Goal: Information Seeking & Learning: Learn about a topic

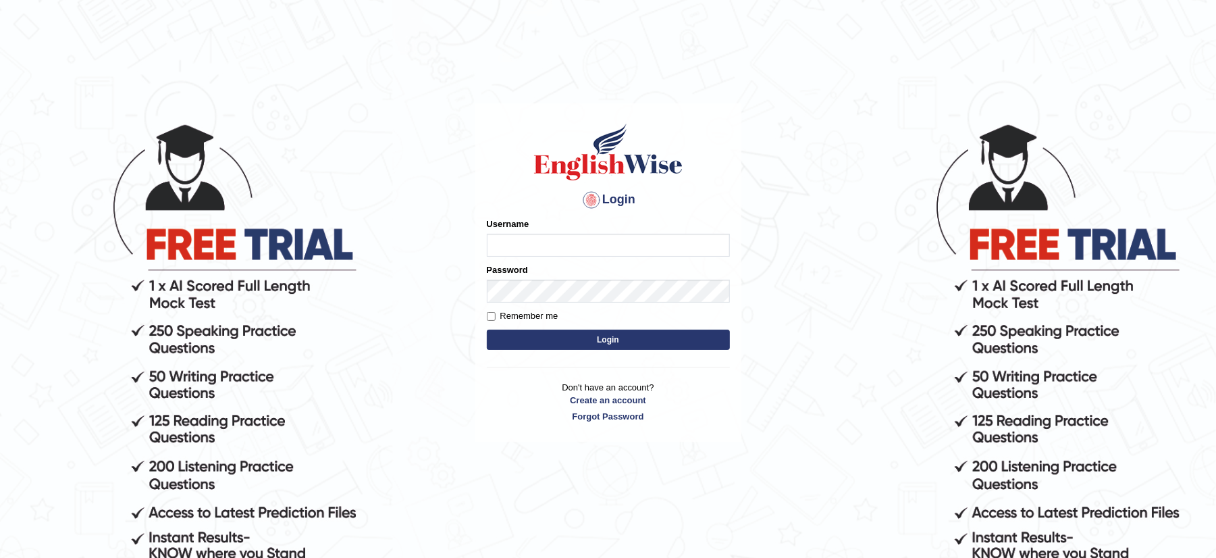
type input "musukwaluis1"
click at [633, 333] on button "Login" at bounding box center [608, 339] width 243 height 20
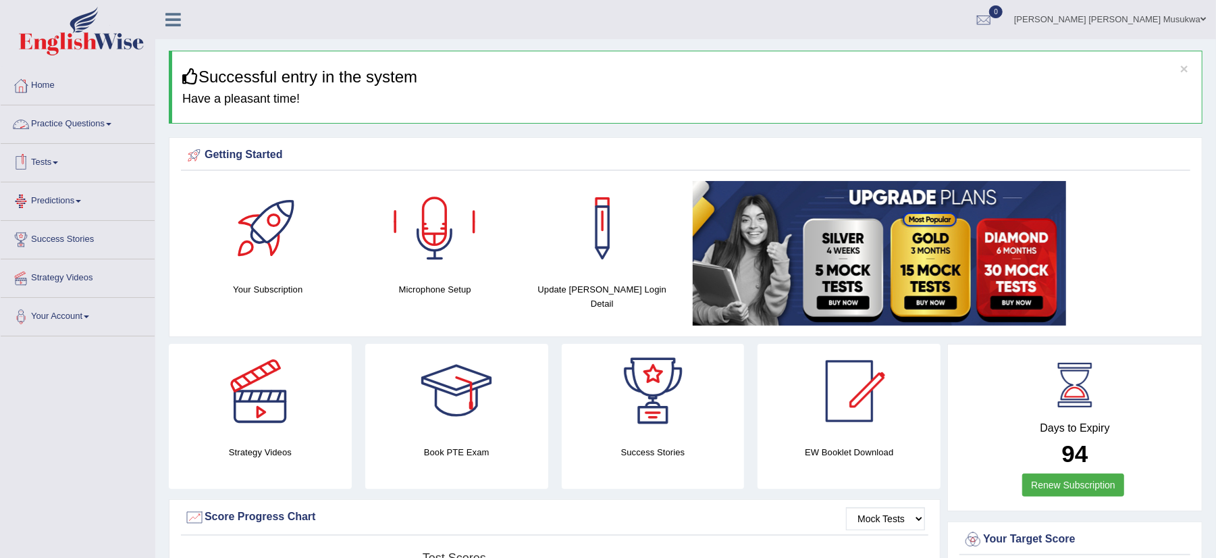
click at [81, 114] on link "Practice Questions" at bounding box center [78, 122] width 154 height 34
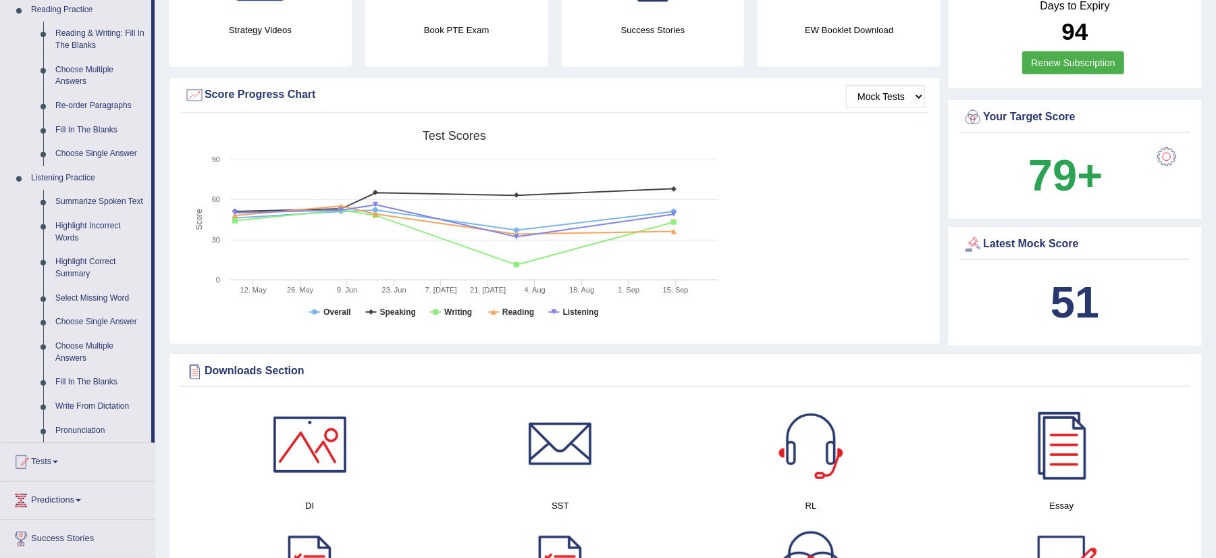
scroll to position [432, 0]
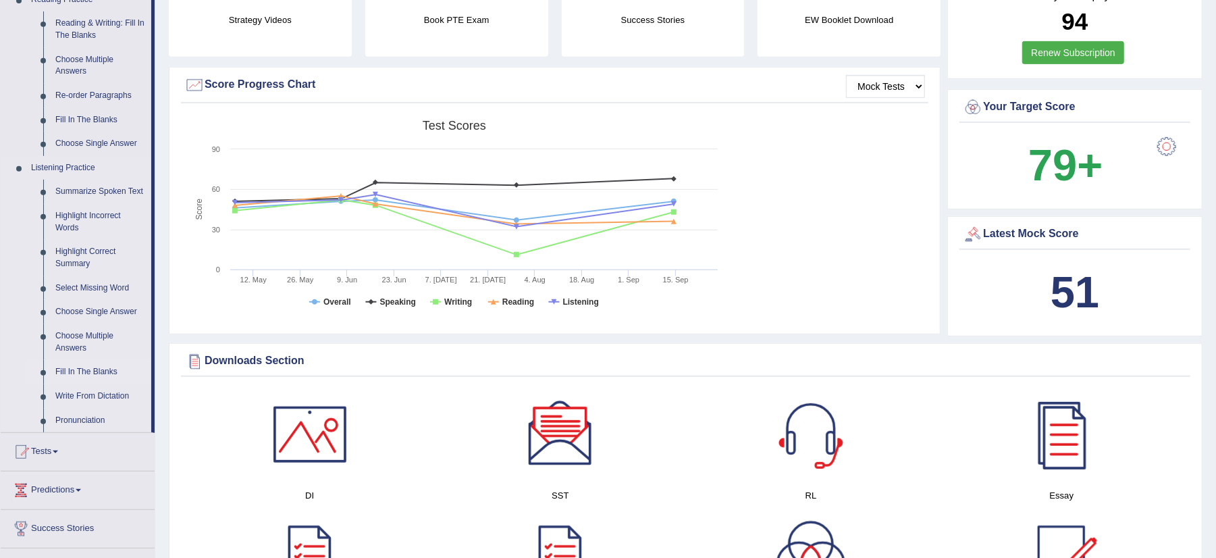
click at [82, 374] on link "Fill In The Blanks" at bounding box center [100, 372] width 102 height 24
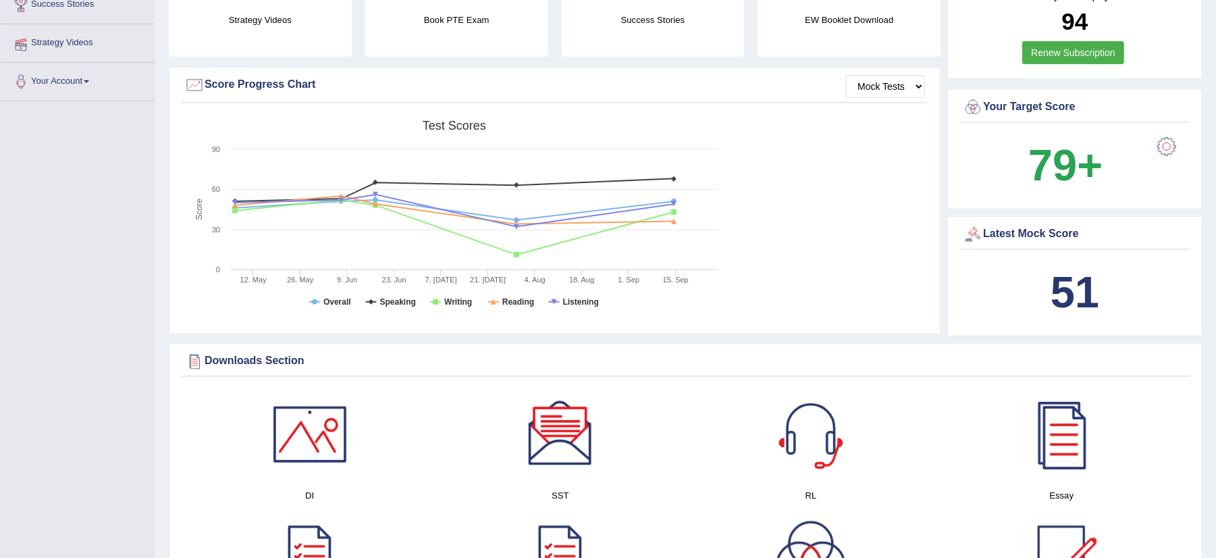
scroll to position [235, 0]
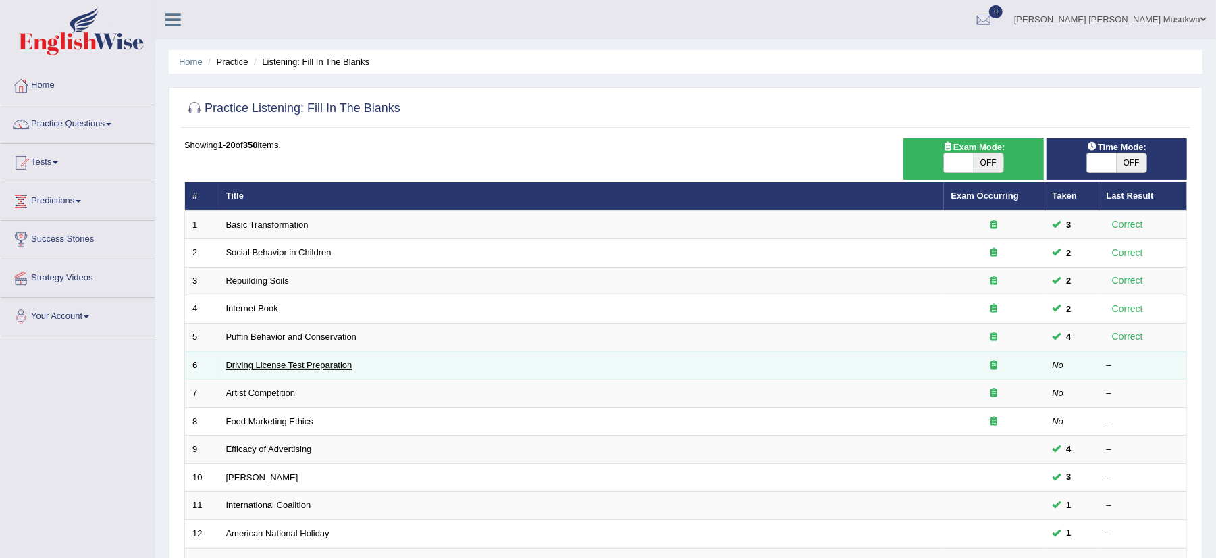
click at [281, 363] on link "Driving License Test Preparation" at bounding box center [289, 365] width 126 height 10
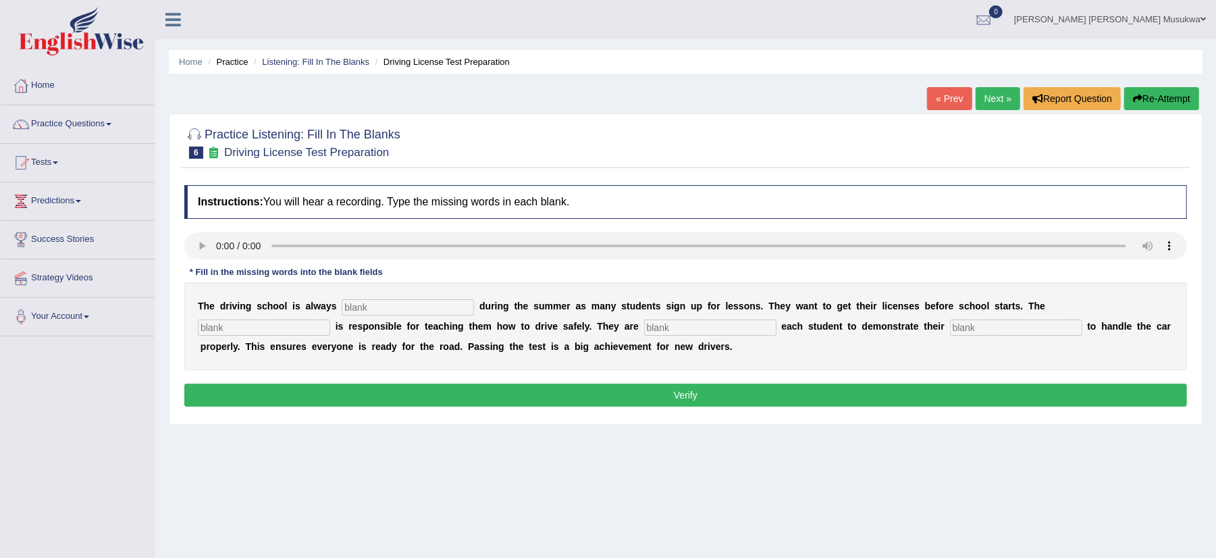
click at [397, 305] on input "text" at bounding box center [408, 307] width 132 height 16
click at [626, 296] on div "T h e d r i v i n g s c h o o l i s a l w a y s d u r i n g t h e s u m m e r a…" at bounding box center [685, 326] width 1002 height 88
click at [354, 304] on div "T h e d r i v i n g s c h o o l i s a l w a y s d u r i n g t h e s u m m e r a…" at bounding box center [685, 326] width 1002 height 88
click at [354, 304] on input "text" at bounding box center [408, 307] width 132 height 16
type input "busy"
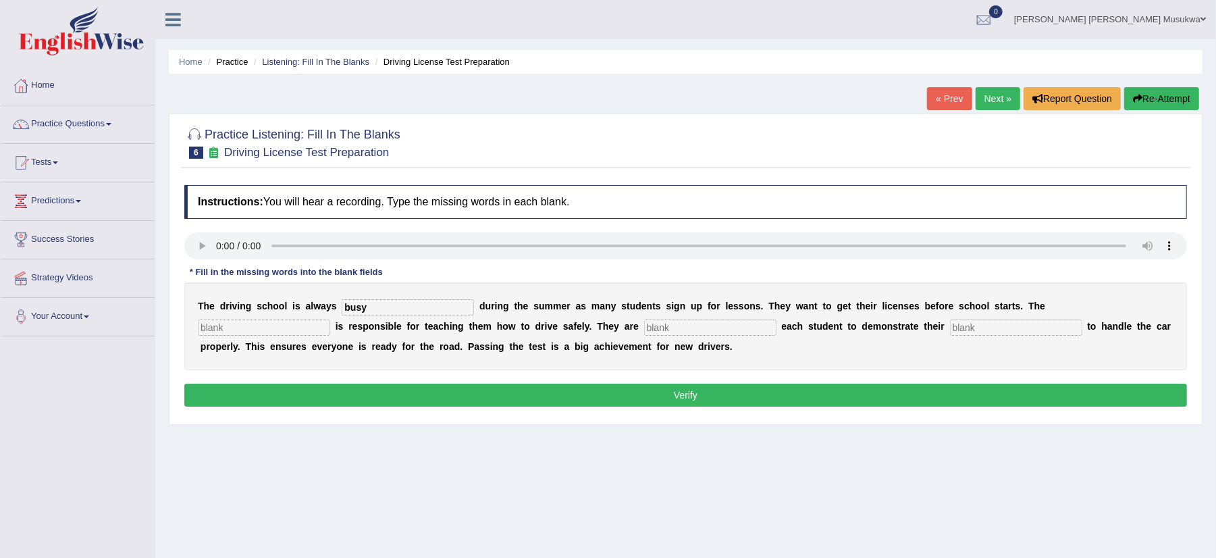
click at [269, 333] on input "text" at bounding box center [264, 327] width 132 height 16
type input "instructor"
click at [595, 354] on div "T h e d r i v i n g s c h o o l i s a l w a y s busy d u r i n g t h e s u m m …" at bounding box center [685, 326] width 1002 height 88
click at [983, 324] on input "text" at bounding box center [1016, 327] width 132 height 16
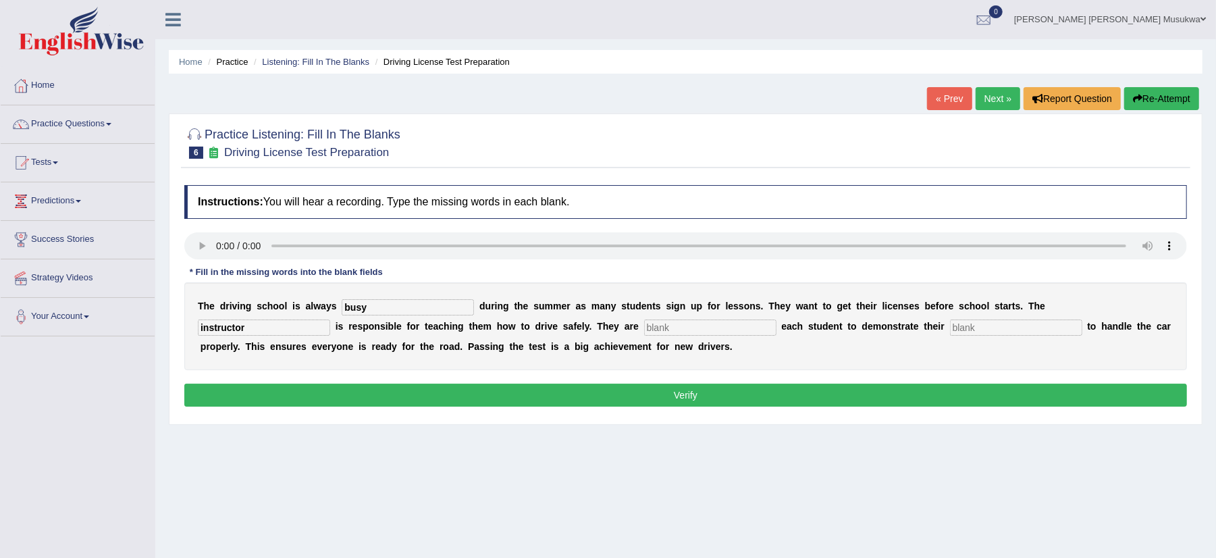
click at [678, 333] on input "text" at bounding box center [710, 327] width 132 height 16
type input "requiring"
click at [972, 329] on input "text" at bounding box center [1016, 327] width 132 height 16
type input "ability"
click at [688, 389] on button "Verify" at bounding box center [685, 394] width 1002 height 23
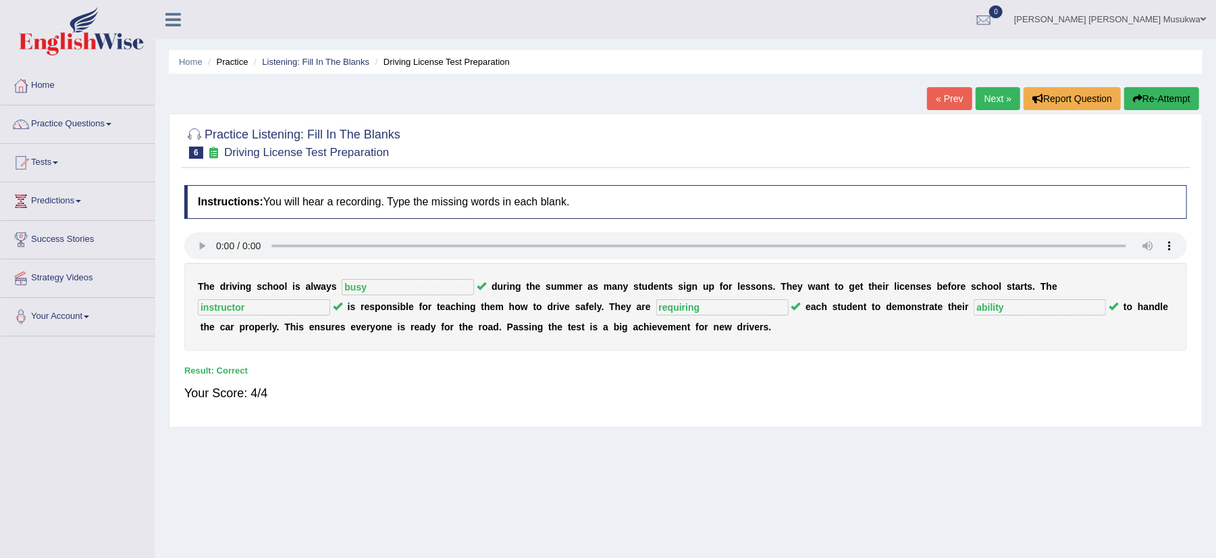
click at [994, 99] on link "Next »" at bounding box center [997, 98] width 45 height 23
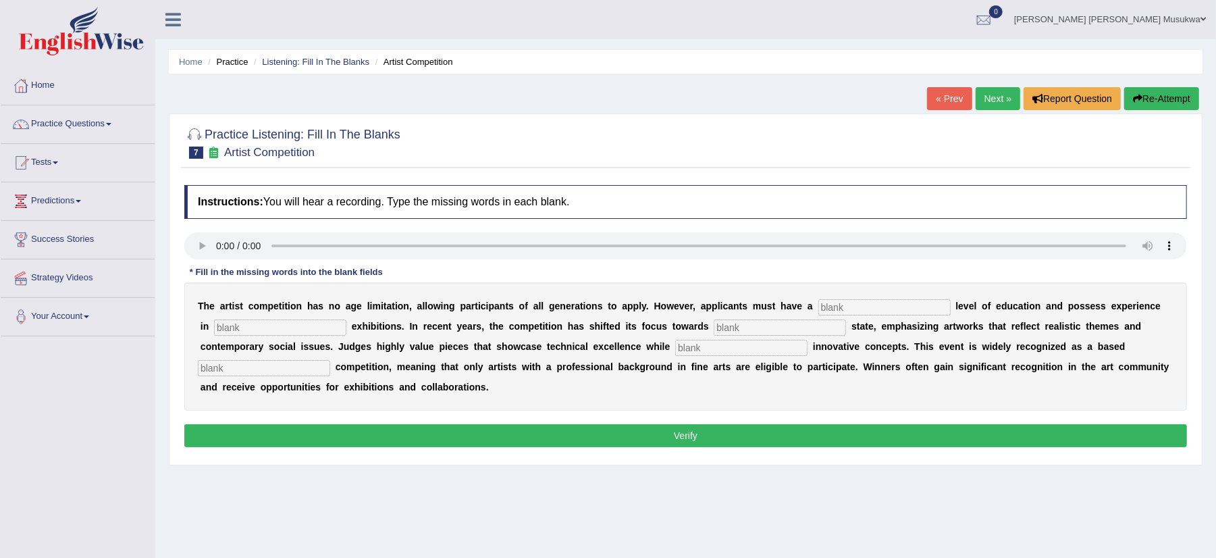
click at [834, 305] on input "text" at bounding box center [884, 307] width 132 height 16
click at [249, 323] on input "text" at bounding box center [280, 327] width 132 height 16
click at [844, 309] on input "gra" at bounding box center [884, 307] width 132 height 16
type input "graduate"
click at [221, 333] on input "text" at bounding box center [280, 327] width 132 height 16
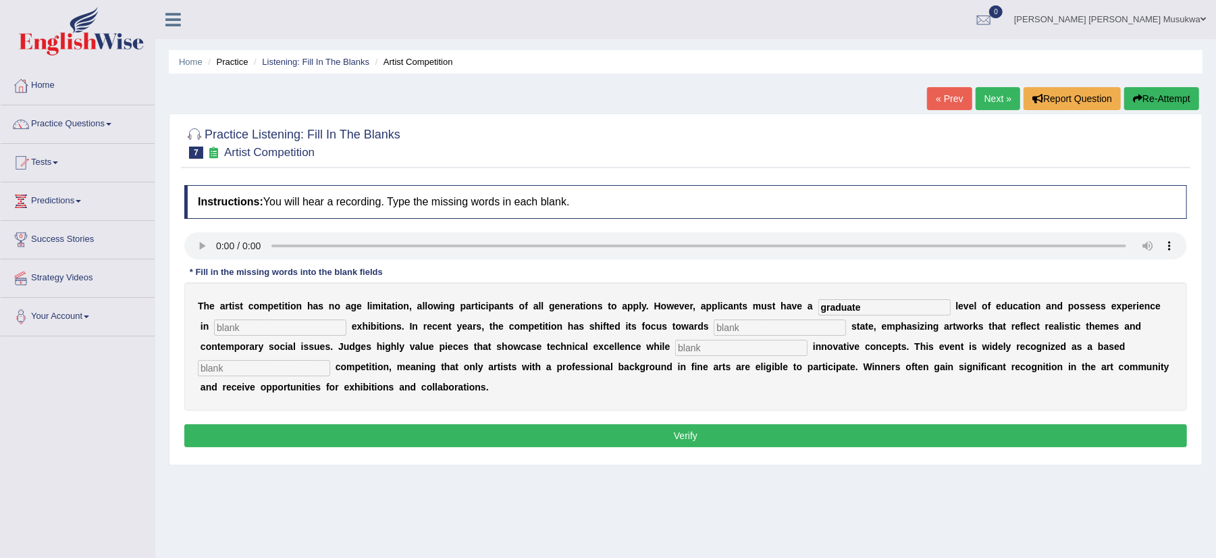
click at [221, 333] on input "text" at bounding box center [280, 327] width 132 height 16
click at [746, 333] on input "text" at bounding box center [779, 327] width 132 height 16
type input "really"
click at [278, 368] on input "text" at bounding box center [264, 368] width 132 height 16
type input "profession"
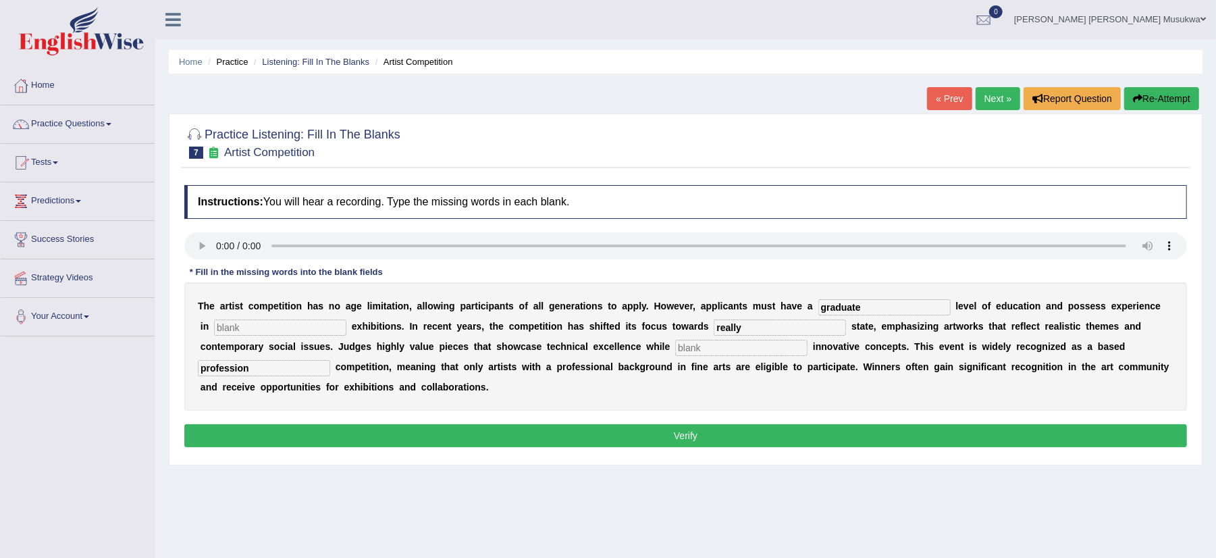
click at [227, 182] on div "Instructions: You will hear a recording. Type the missing words in each blank. …" at bounding box center [685, 317] width 1009 height 279
click at [254, 328] on input "text" at bounding box center [280, 327] width 132 height 16
click at [707, 349] on input "text" at bounding box center [741, 348] width 132 height 16
type input "incooperating"
click at [298, 325] on input "text" at bounding box center [280, 327] width 132 height 16
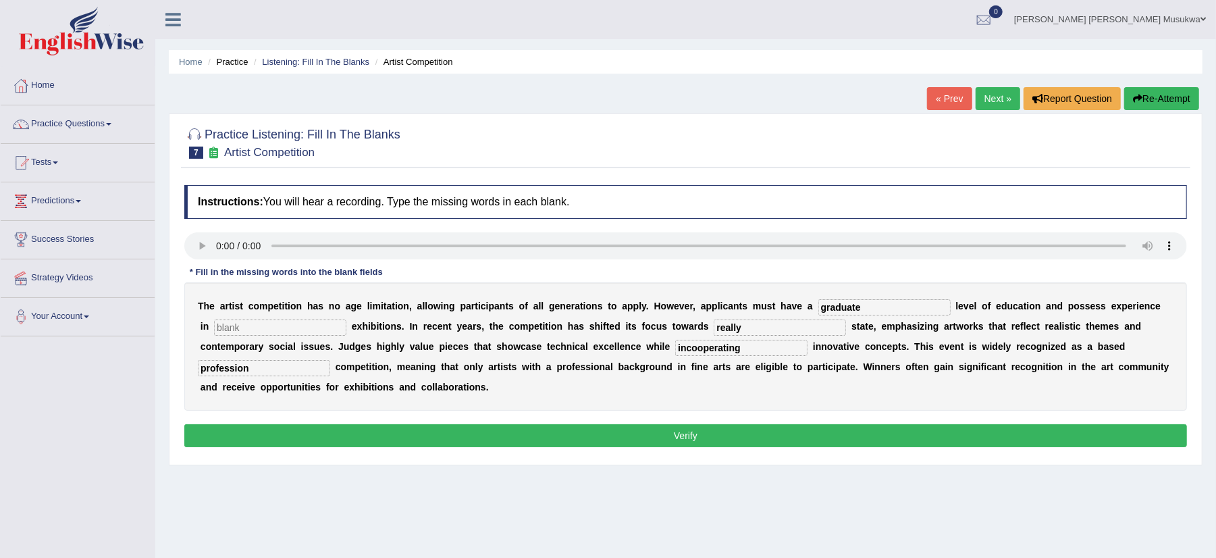
click at [260, 321] on input "text" at bounding box center [280, 327] width 132 height 16
click at [259, 325] on input "text" at bounding box center [280, 327] width 132 height 16
type input "secupture"
drag, startPoint x: 386, startPoint y: 391, endPoint x: 406, endPoint y: 393, distance: 20.3
click at [406, 393] on div "T h e a r t i s t c o m p e t i t i o n h a s n o a g e l i m i t a t i o n , a…" at bounding box center [685, 346] width 1002 height 128
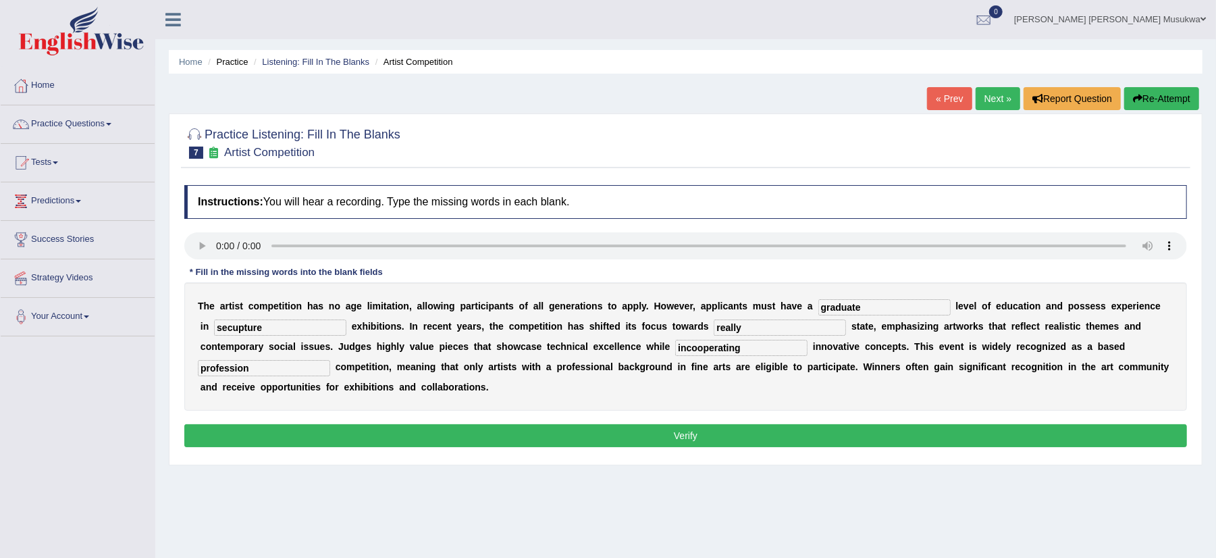
click at [406, 392] on b "n" at bounding box center [407, 386] width 6 height 11
click at [632, 437] on button "Verify" at bounding box center [685, 435] width 1002 height 23
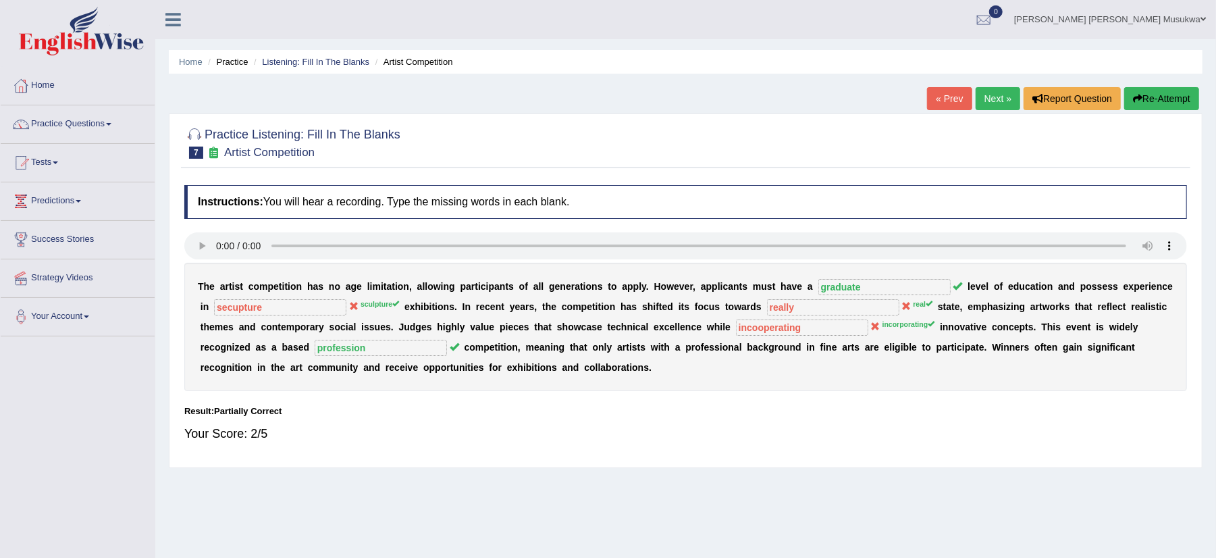
click at [632, 437] on div "Your Score: 2/5" at bounding box center [685, 433] width 1002 height 32
click at [1175, 97] on button "Re-Attempt" at bounding box center [1161, 98] width 75 height 23
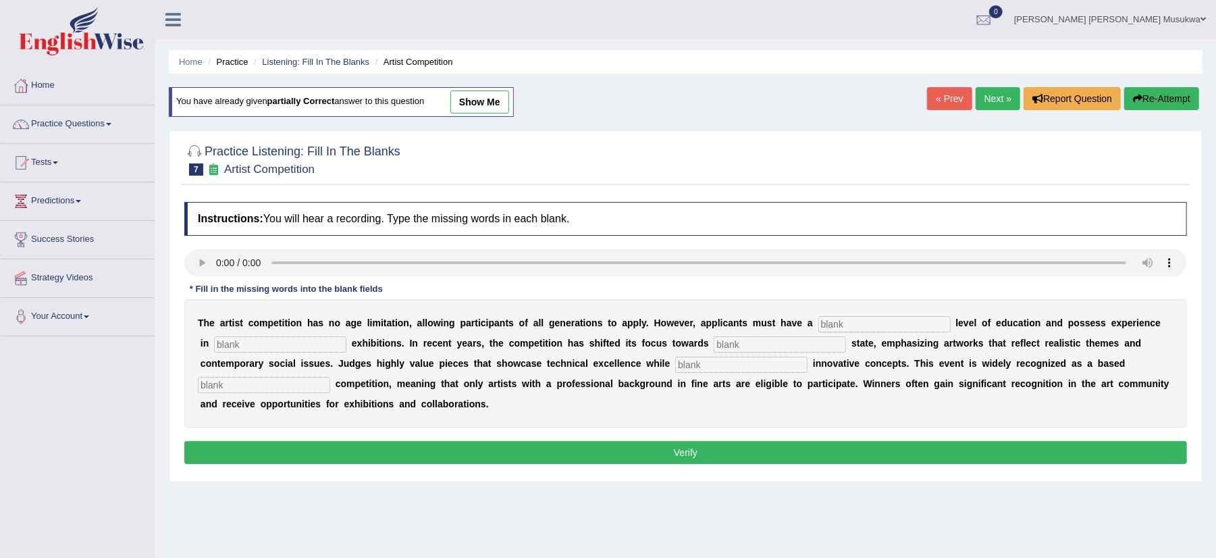
click at [842, 316] on div "T h e a r t i s t c o m p e t i t i o n h a s n o a g e l i m i t a t i o n , a…" at bounding box center [685, 363] width 1002 height 128
click at [843, 324] on input "text" at bounding box center [884, 324] width 132 height 16
type input "graduate"
click at [298, 341] on input "text" at bounding box center [280, 344] width 132 height 16
type input "aculpture"
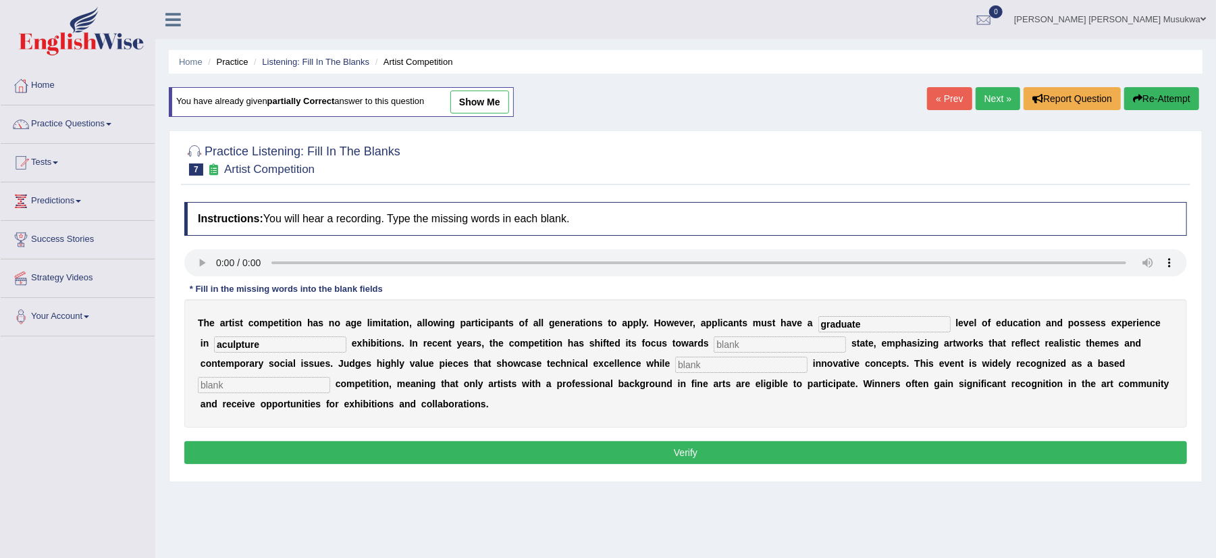
click at [749, 342] on input "text" at bounding box center [779, 344] width 132 height 16
type input "real"
click at [266, 389] on input "text" at bounding box center [264, 385] width 132 height 16
type input "profession"
click at [697, 366] on input "text" at bounding box center [741, 364] width 132 height 16
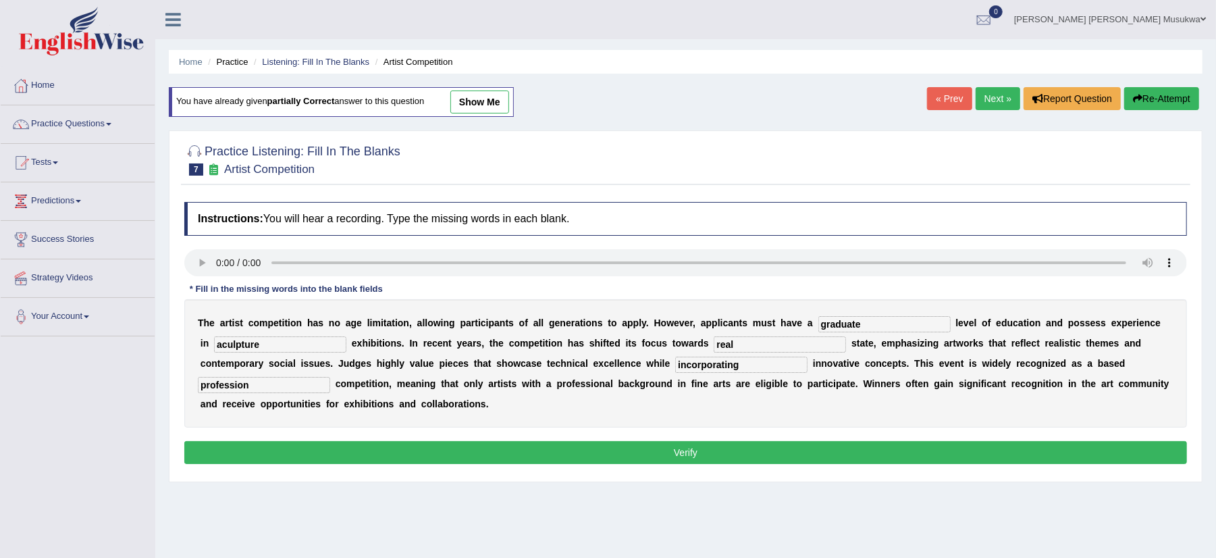
type input "incorporating"
drag, startPoint x: 695, startPoint y: 379, endPoint x: 692, endPoint y: 451, distance: 72.3
click at [692, 451] on div "Instructions: You will hear a recording. Type the missing words in each blank. …" at bounding box center [685, 334] width 1009 height 279
click at [692, 451] on button "Verify" at bounding box center [685, 452] width 1002 height 23
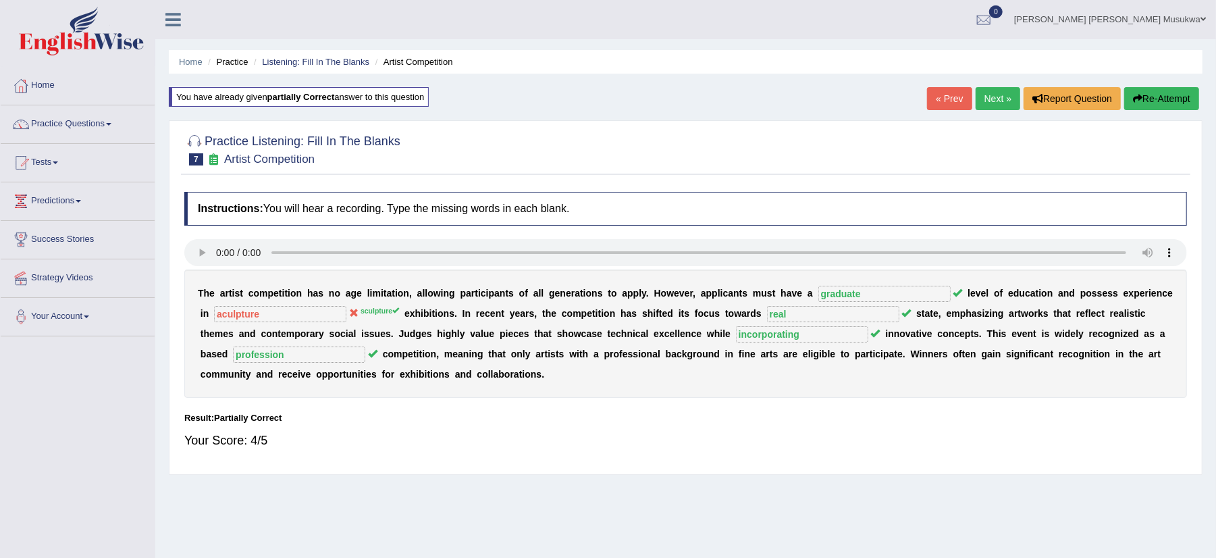
click at [1156, 90] on button "Re-Attempt" at bounding box center [1161, 98] width 75 height 23
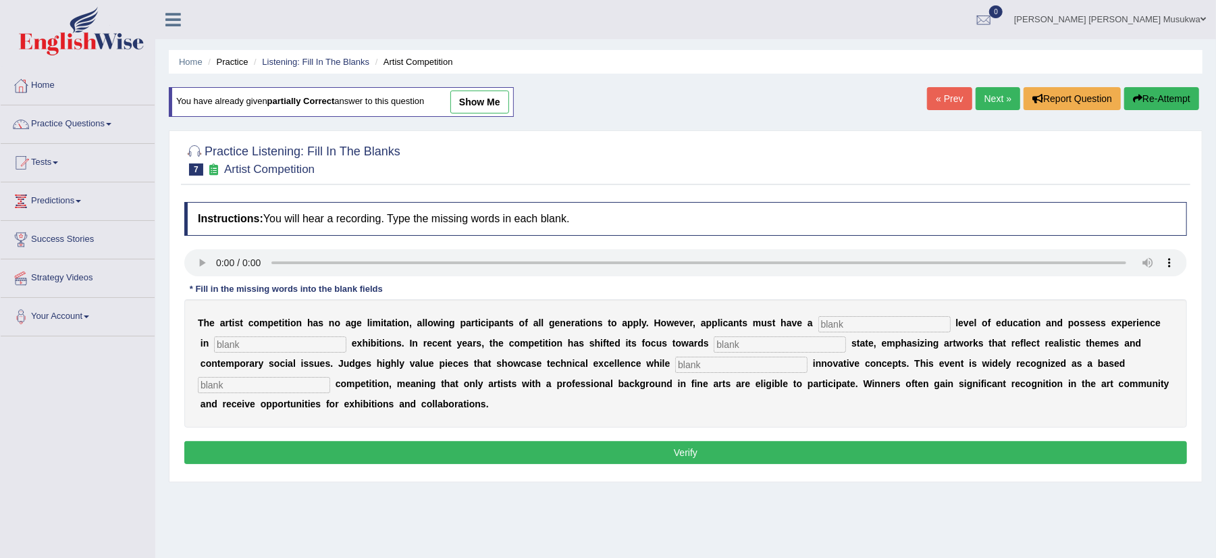
click at [867, 322] on input "text" at bounding box center [884, 324] width 132 height 16
type input "graduate"
click at [273, 340] on input "text" at bounding box center [280, 344] width 132 height 16
type input "aculpture"
click at [737, 346] on input "text" at bounding box center [779, 344] width 132 height 16
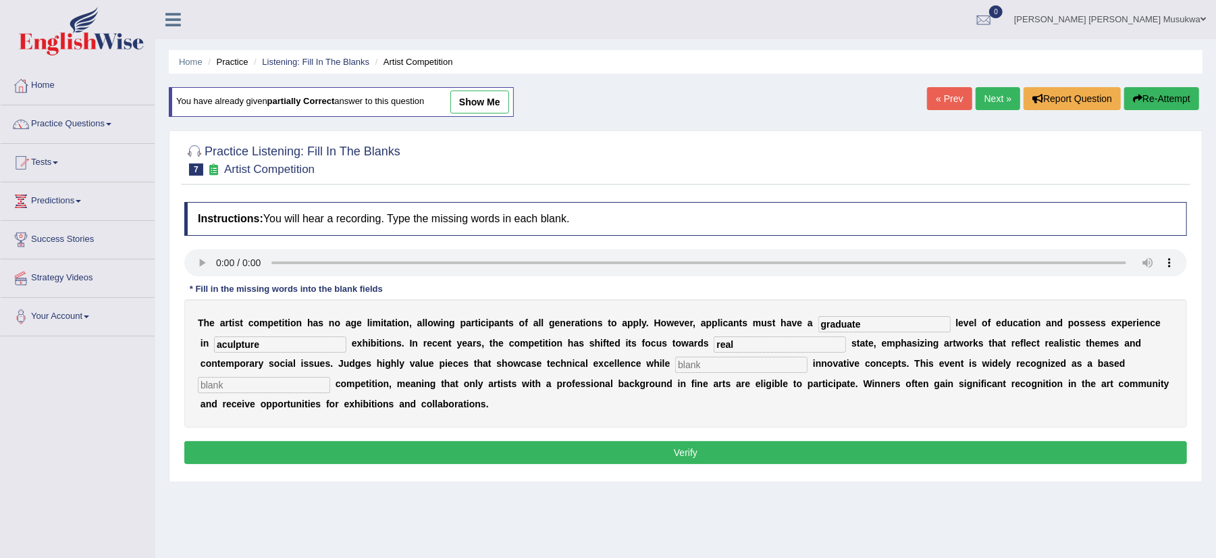
type input "real"
click at [702, 368] on input "text" at bounding box center [741, 364] width 132 height 16
type input "incorporating"
click at [277, 385] on input "text" at bounding box center [264, 385] width 132 height 16
type input "profession"
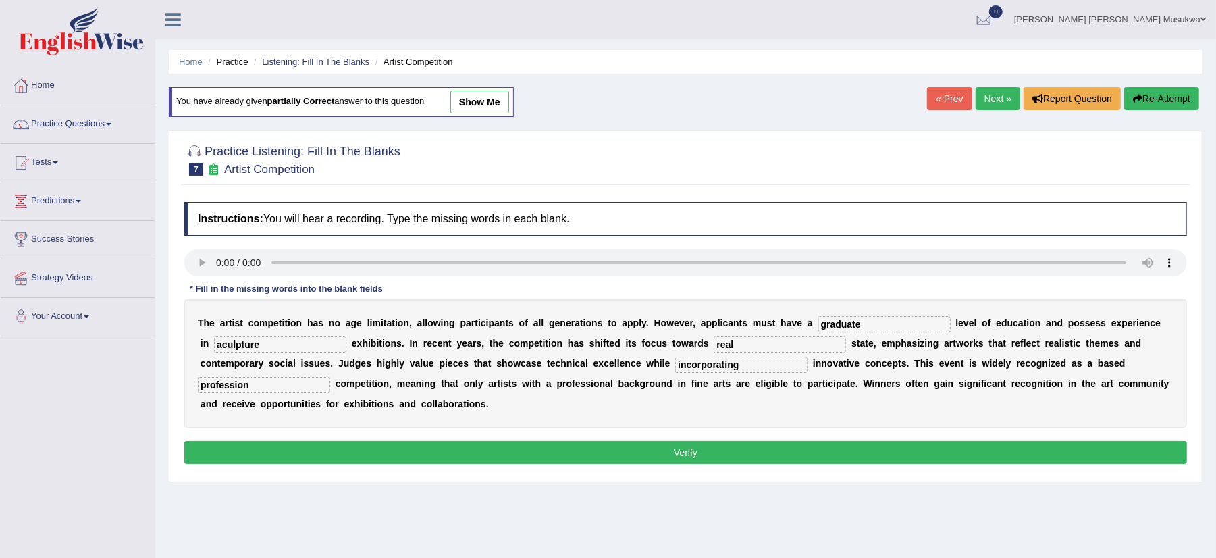
click at [688, 455] on button "Verify" at bounding box center [685, 452] width 1002 height 23
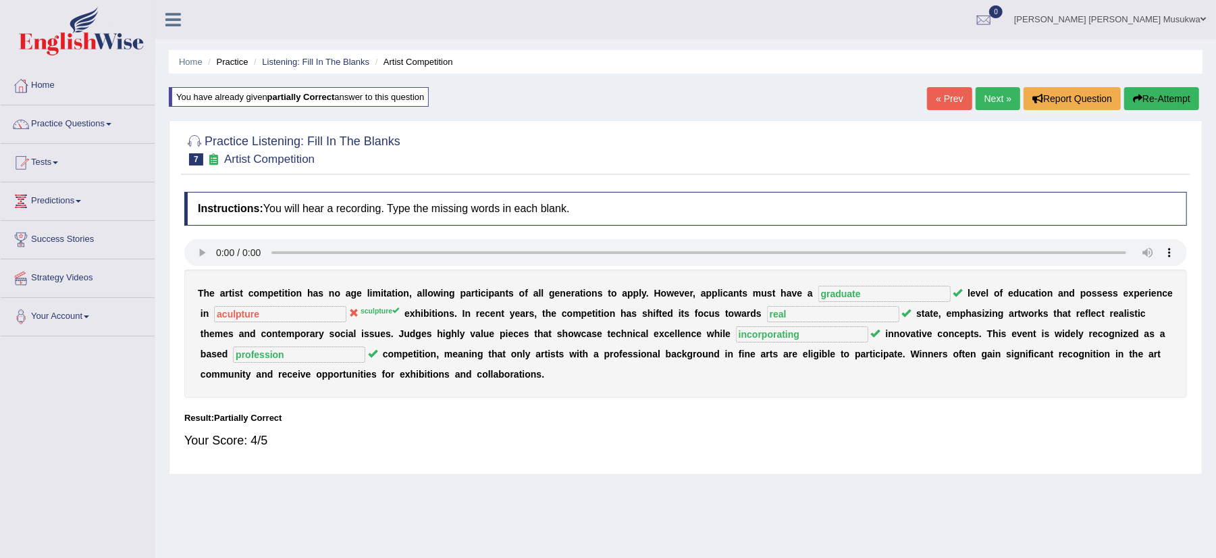
click at [1154, 88] on button "Re-Attempt" at bounding box center [1161, 98] width 75 height 23
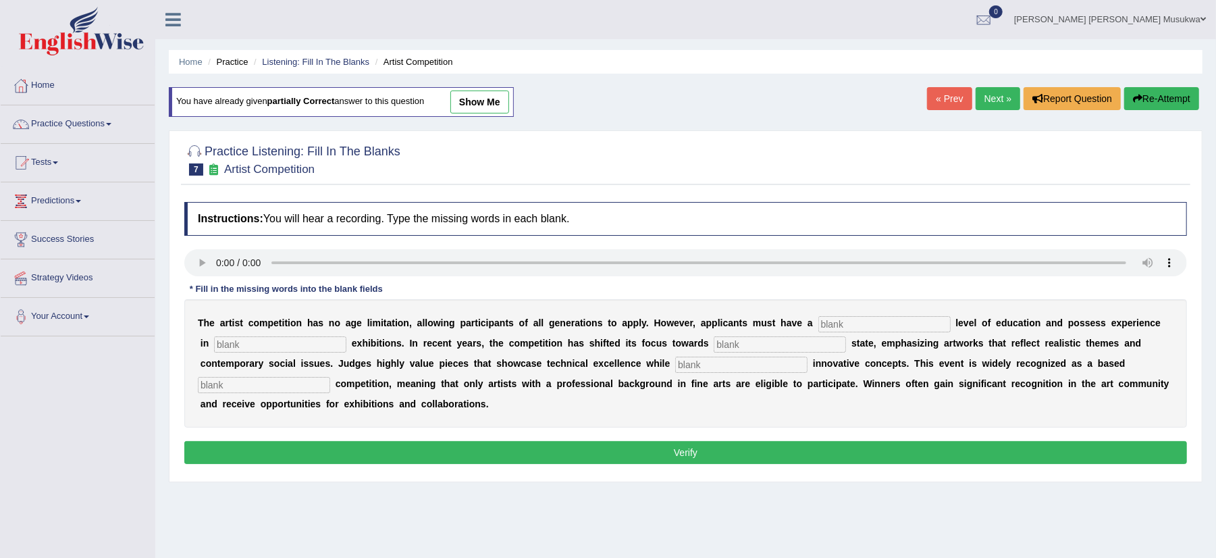
click at [838, 322] on input "text" at bounding box center [884, 324] width 132 height 16
type input "graduate"
click at [314, 336] on div "T h e a r t i s t c o m p e t i t i o n h a s n o a g e l i m i t a t i o n , a…" at bounding box center [685, 363] width 1002 height 128
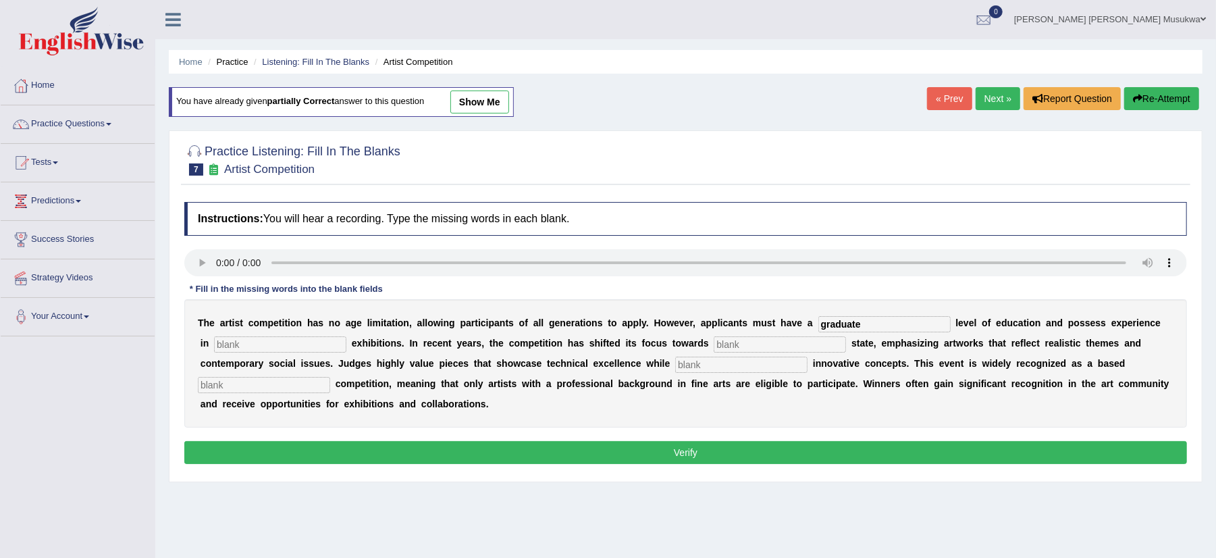
click at [311, 343] on input "text" at bounding box center [280, 344] width 132 height 16
type input "acuipture"
click at [747, 346] on input "text" at bounding box center [779, 344] width 132 height 16
type input "real"
click at [693, 366] on input "text" at bounding box center [741, 364] width 132 height 16
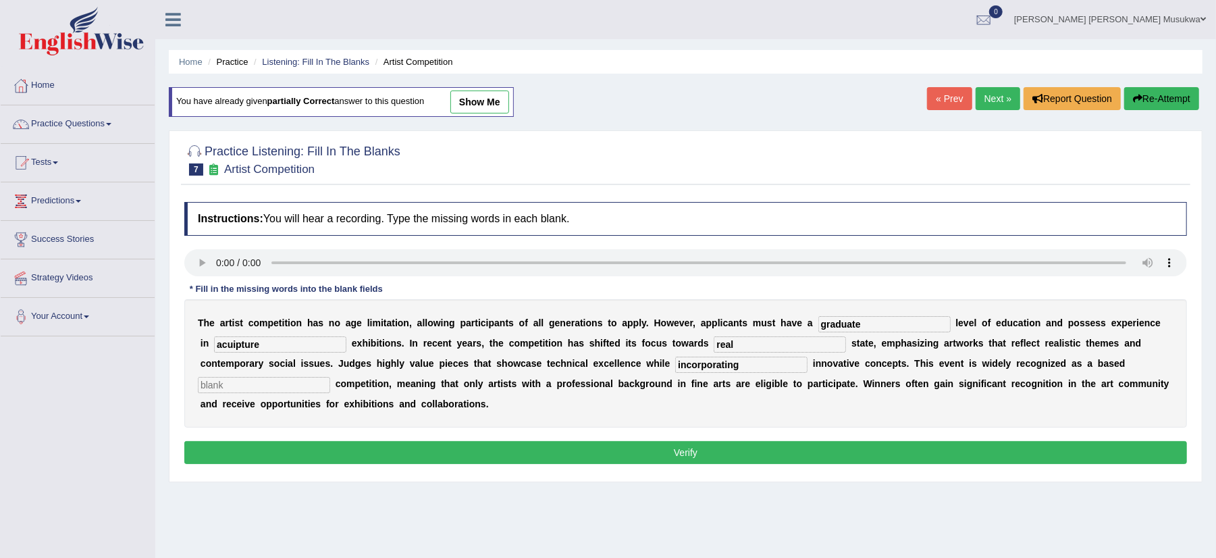
type input "incorporating"
click at [314, 390] on input "text" at bounding box center [264, 385] width 132 height 16
type input "profession"
click at [682, 455] on button "Verify" at bounding box center [685, 452] width 1002 height 23
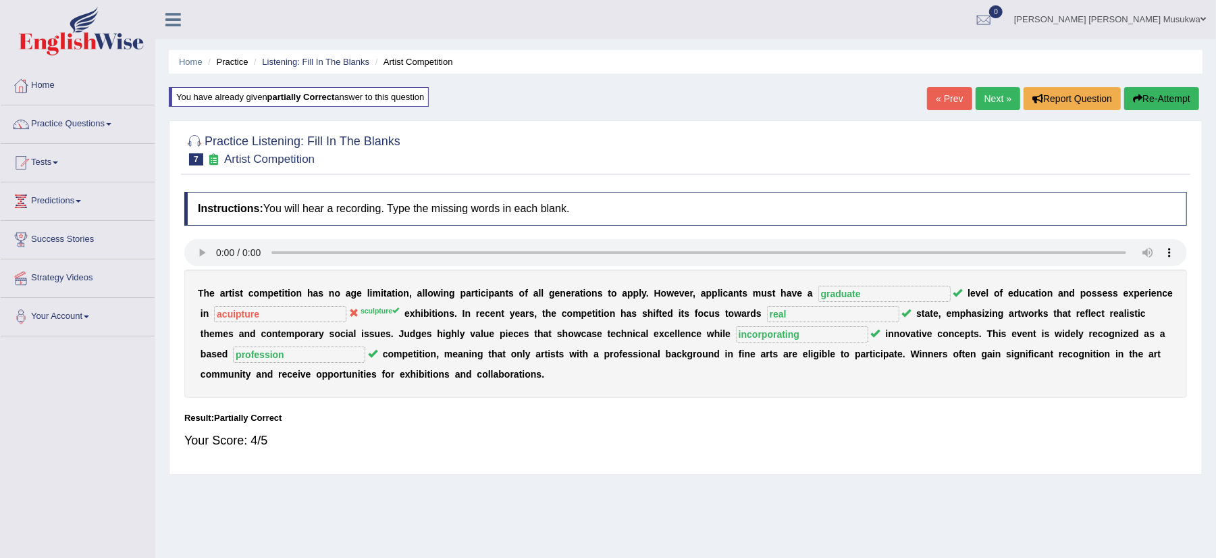
click at [1165, 90] on button "Re-Attempt" at bounding box center [1161, 98] width 75 height 23
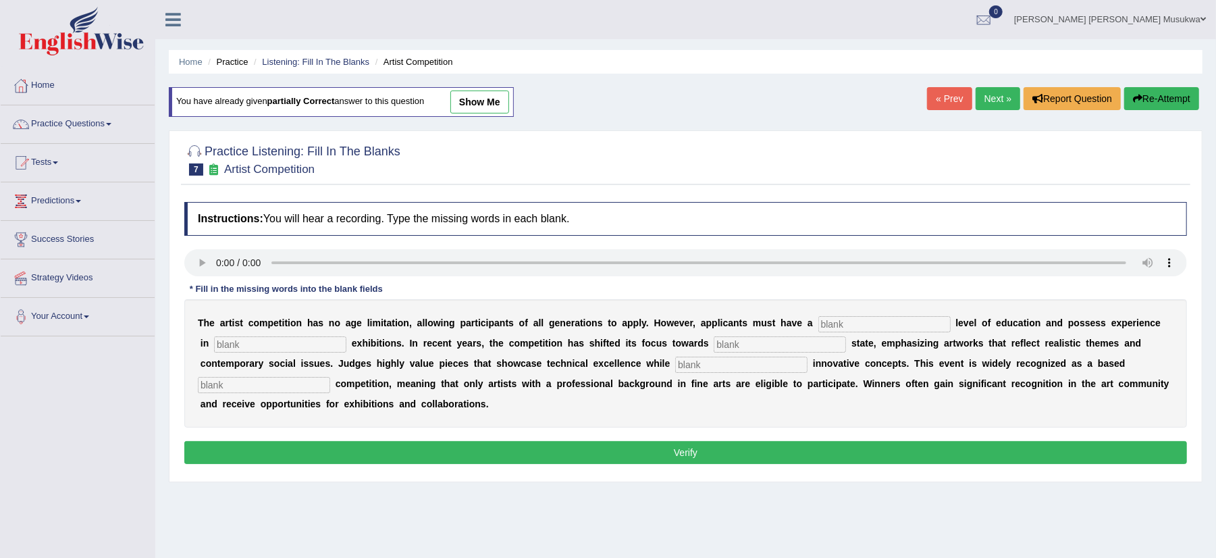
click at [840, 329] on input "text" at bounding box center [884, 324] width 132 height 16
type input "graduate"
click at [265, 344] on input "text" at bounding box center [280, 344] width 132 height 16
type input "sculpture"
click at [740, 346] on input "text" at bounding box center [779, 344] width 132 height 16
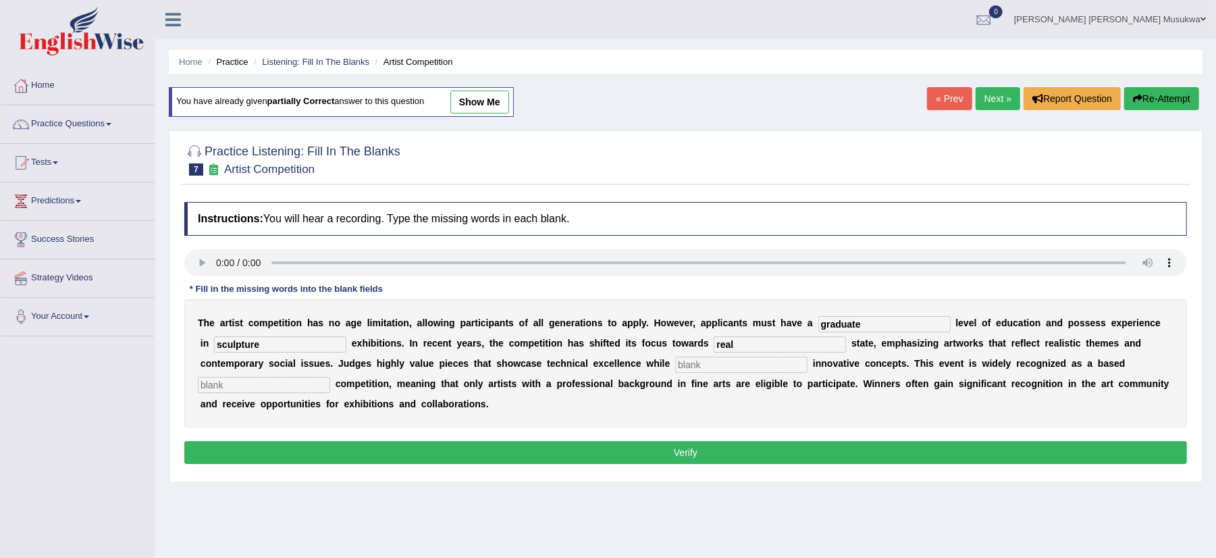
type input "real"
click at [727, 373] on input "text" at bounding box center [741, 364] width 132 height 16
type input "incorporating"
click at [265, 382] on input "text" at bounding box center [264, 385] width 132 height 16
type input "profession"
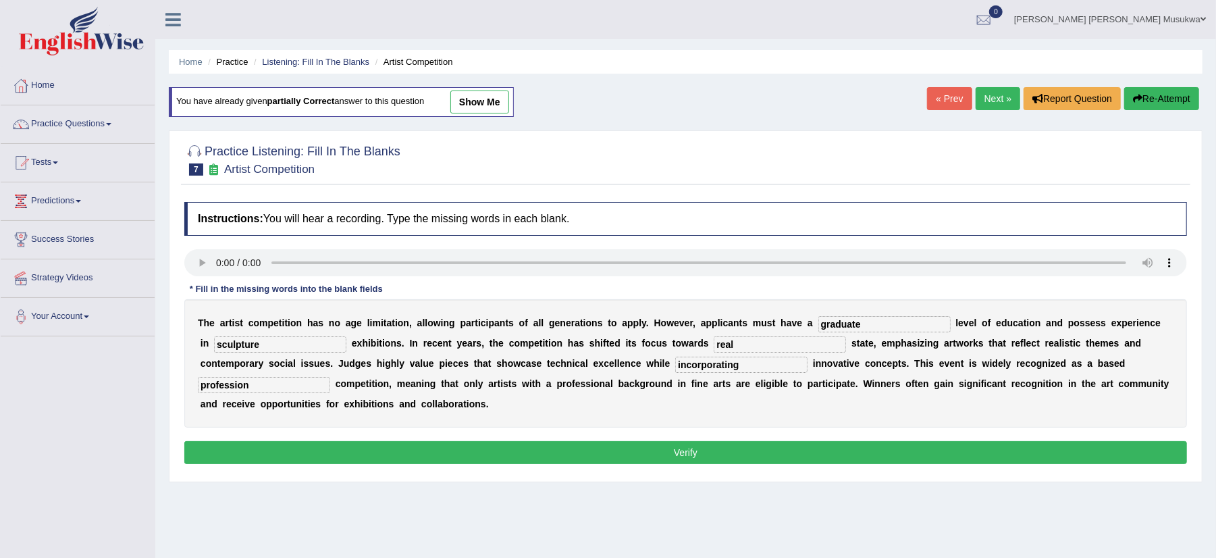
click at [675, 452] on button "Verify" at bounding box center [685, 452] width 1002 height 23
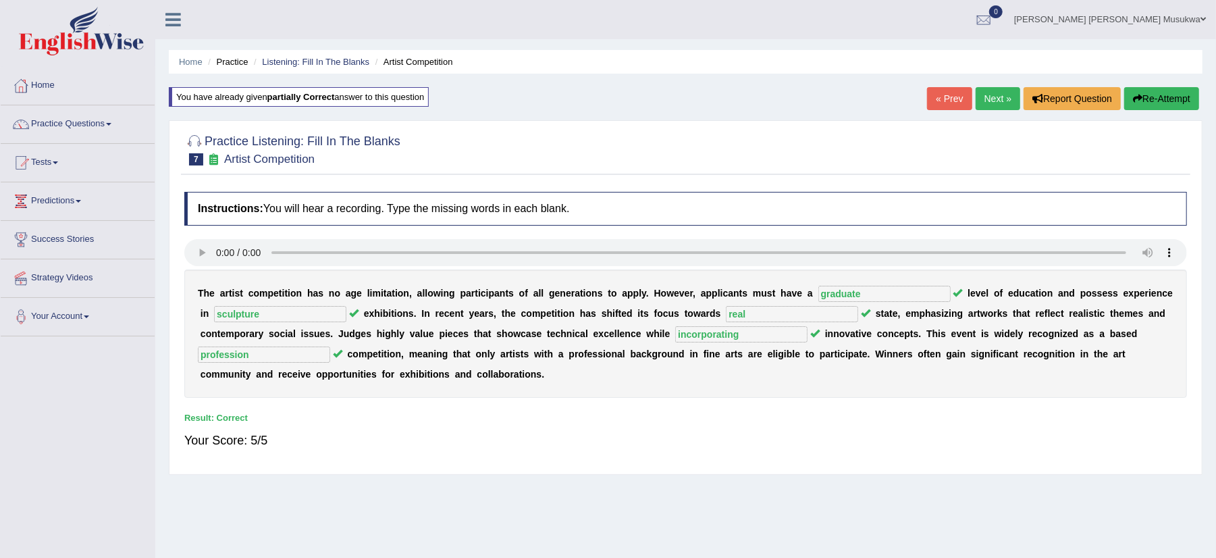
click at [988, 101] on link "Next »" at bounding box center [997, 98] width 45 height 23
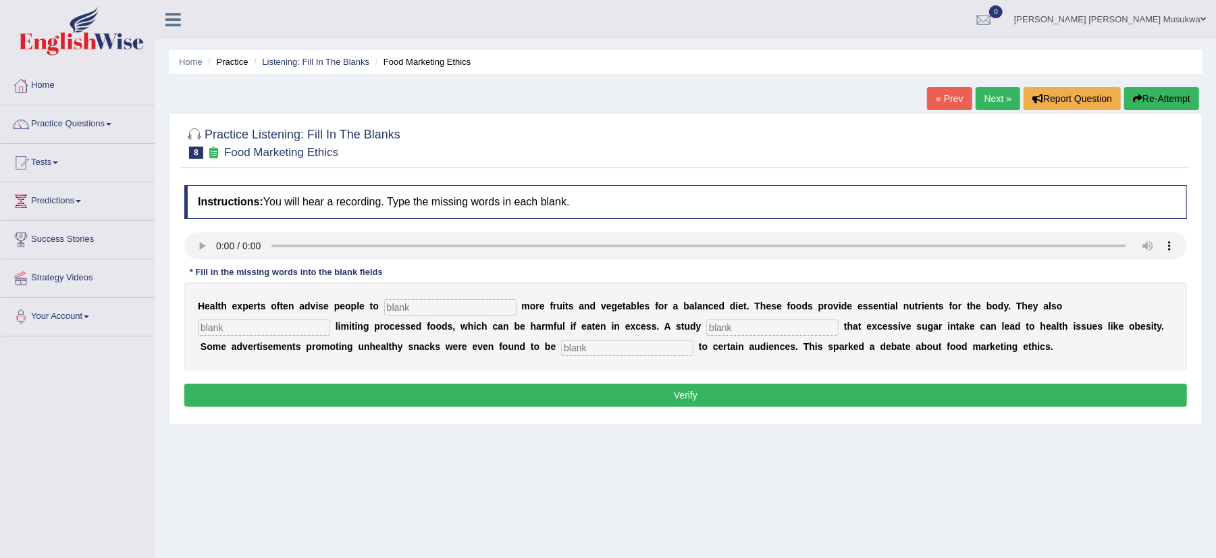
click at [385, 305] on input "text" at bounding box center [450, 307] width 132 height 16
type input "comsumo"
click at [279, 331] on input "text" at bounding box center [264, 327] width 132 height 16
type input "advice"
click at [443, 317] on div "H e a l t h e x p e r t s o f t e n a d v i s e p e o p l e t o comsumo m o r e…" at bounding box center [685, 326] width 1002 height 88
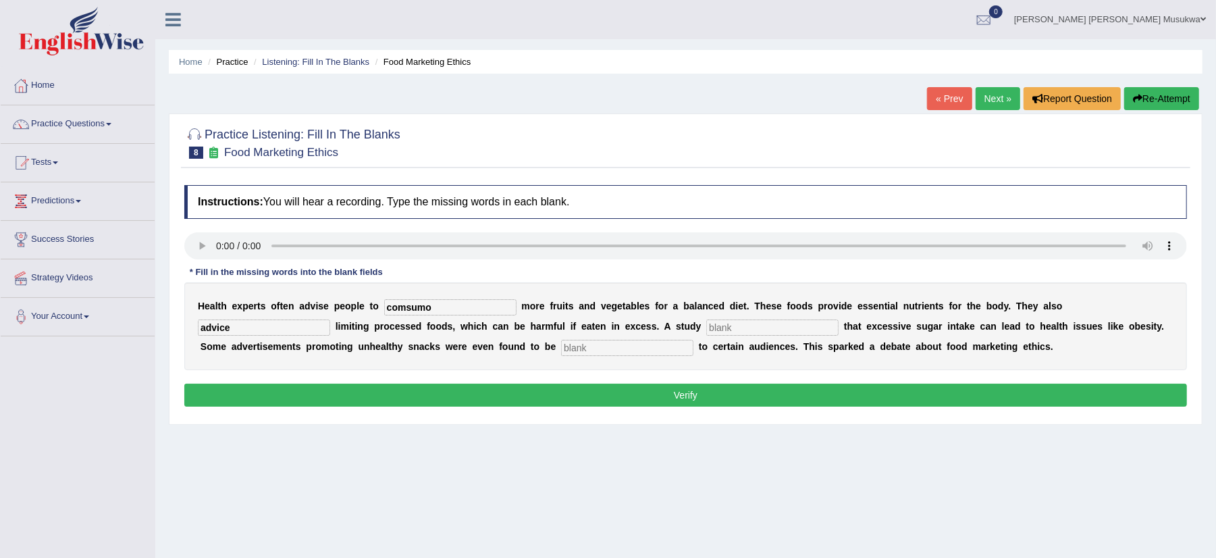
click at [435, 308] on input "comsumo" at bounding box center [450, 307] width 132 height 16
type input "consump"
click at [246, 327] on input "advice" at bounding box center [264, 327] width 132 height 16
type input "a"
type input "recommended"
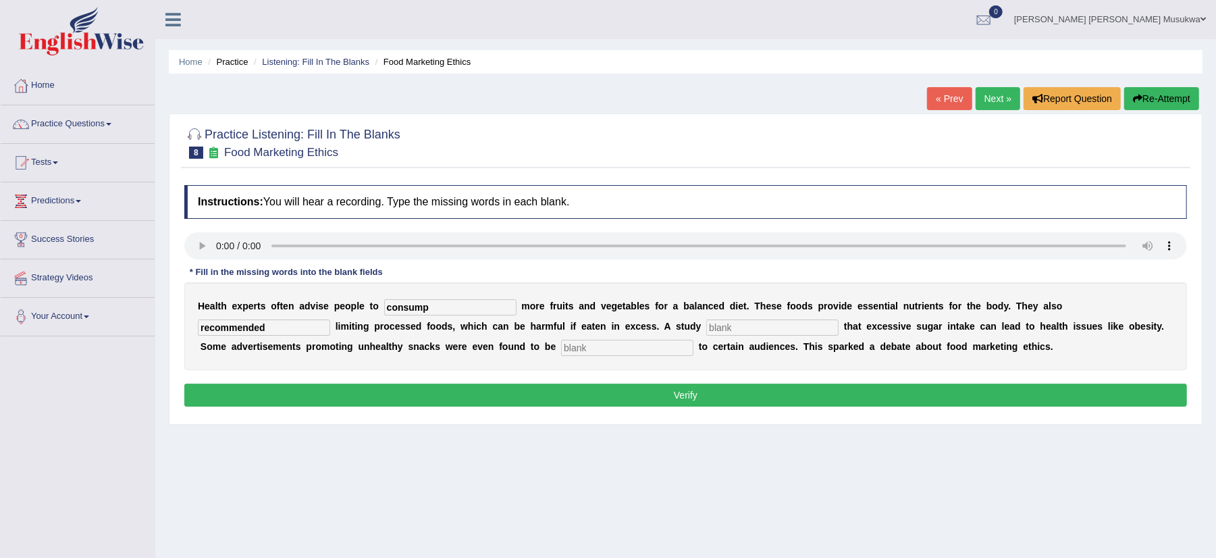
click at [738, 327] on input "text" at bounding box center [772, 327] width 132 height 16
type input "dioginose"
click at [619, 348] on div "Instructions: You will hear a recording. Type the missing words in each blank. …" at bounding box center [685, 297] width 1009 height 239
click at [609, 348] on input "text" at bounding box center [627, 348] width 132 height 16
click at [649, 336] on div "H e a l t h e x p e r t s o f t e n a d v i s e p e o p l e t o consump m o r e…" at bounding box center [685, 326] width 1002 height 88
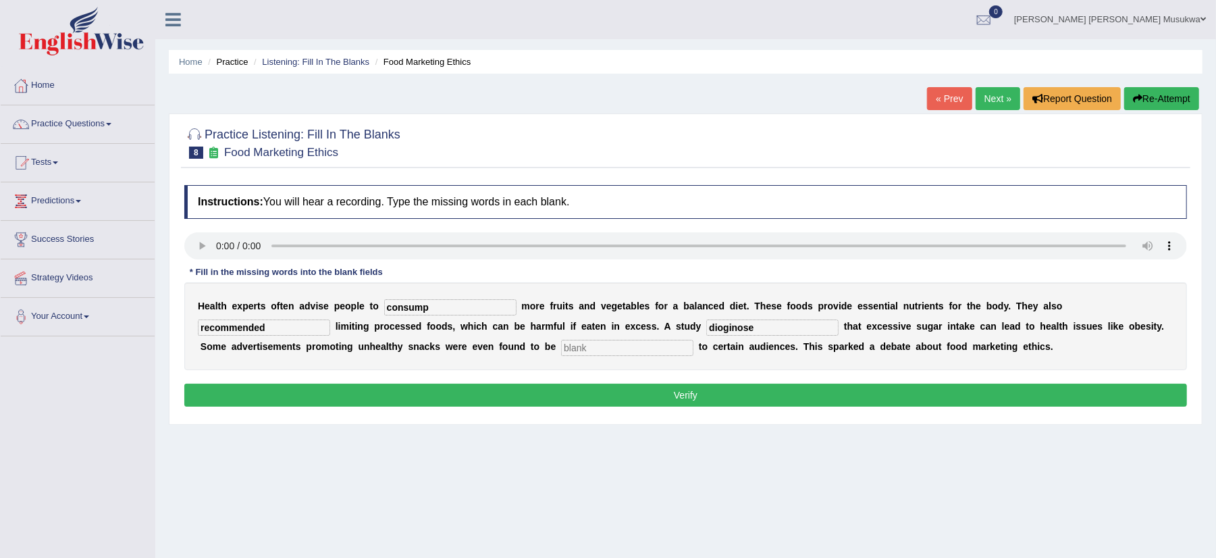
click at [599, 351] on input "text" at bounding box center [627, 348] width 132 height 16
type input "offence"
click at [724, 333] on input "dioginose" at bounding box center [772, 327] width 132 height 16
click at [736, 328] on input "diaginose" at bounding box center [772, 327] width 132 height 16
click at [756, 327] on input "diagnose" at bounding box center [772, 327] width 132 height 16
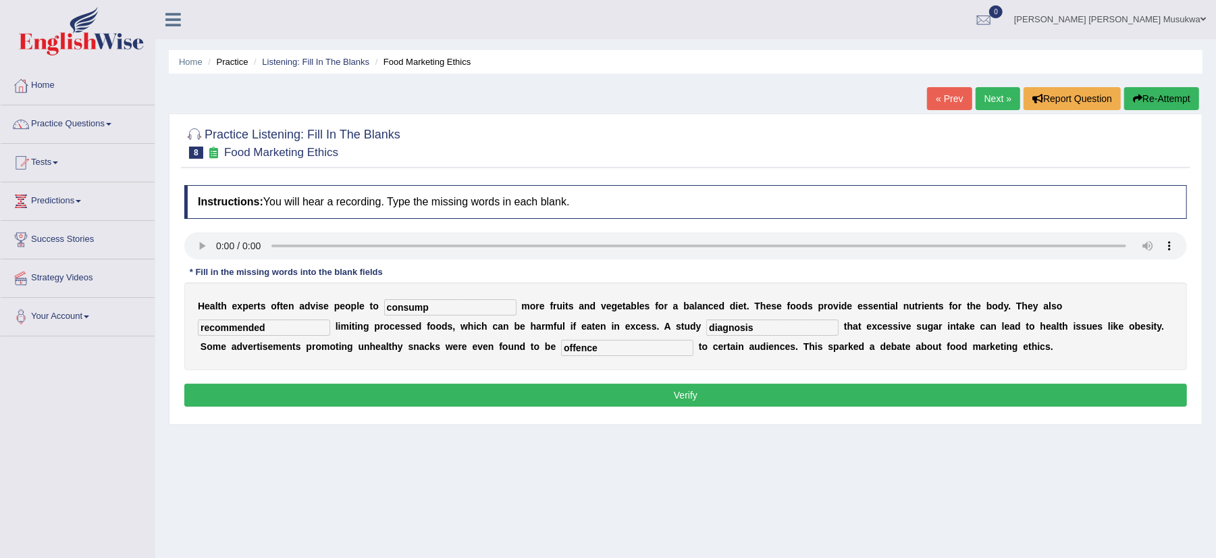
type input "diagnosis"
click at [608, 350] on input "offence" at bounding box center [627, 348] width 132 height 16
type input "offensive"
click at [679, 395] on button "Verify" at bounding box center [685, 394] width 1002 height 23
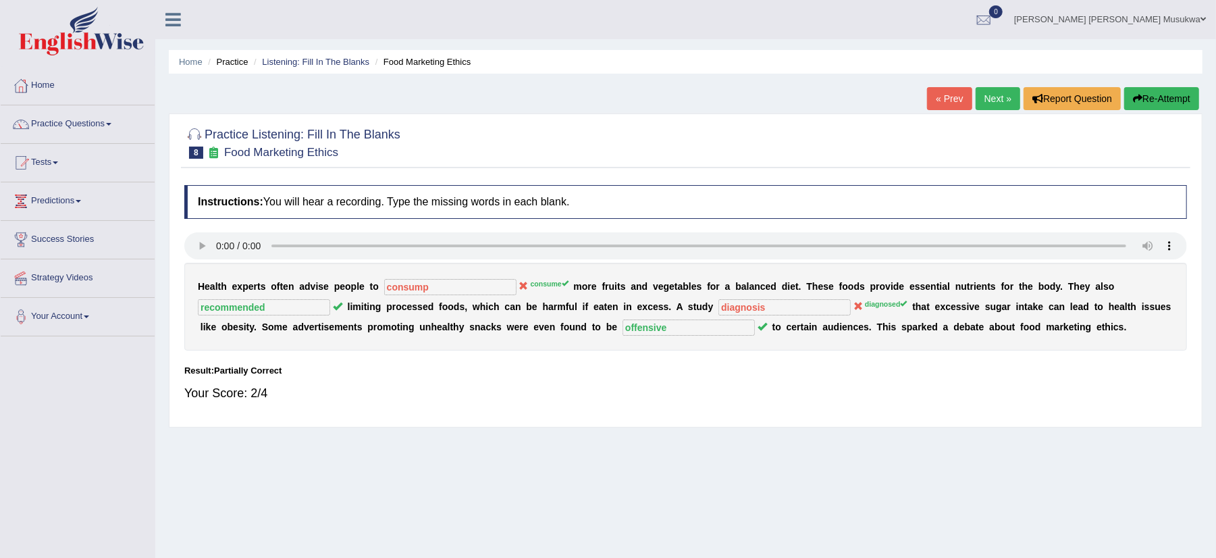
click at [1156, 90] on button "Re-Attempt" at bounding box center [1161, 98] width 75 height 23
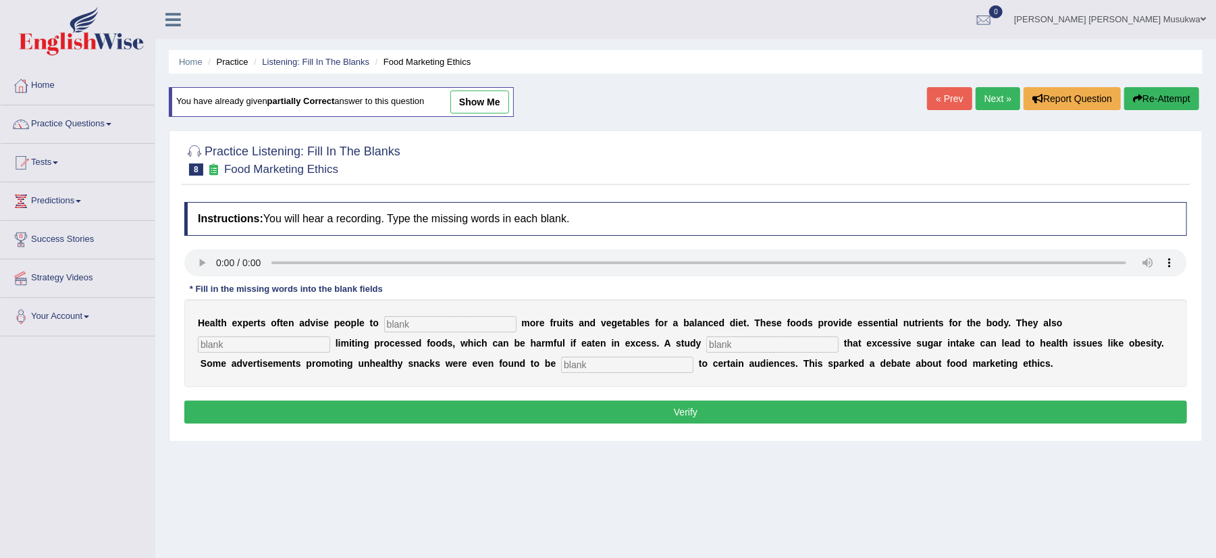
click at [408, 325] on input "text" at bounding box center [450, 324] width 132 height 16
type input "consume"
click at [301, 349] on input "text" at bounding box center [264, 344] width 132 height 16
click at [265, 341] on input "text" at bounding box center [264, 344] width 132 height 16
type input "recommended"
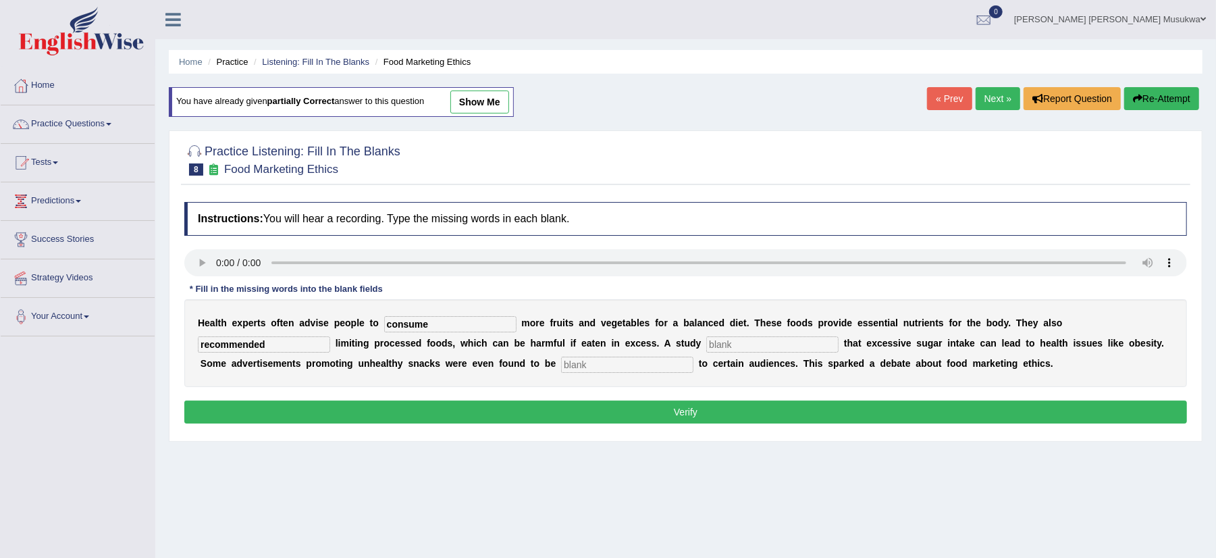
click at [736, 356] on div "H e a l t h e x p e r t s o f t e n a d v i s e p e o p l e t o consume m o r e…" at bounding box center [685, 343] width 1002 height 88
click at [681, 342] on b "s" at bounding box center [678, 342] width 5 height 11
click at [595, 366] on input "text" at bounding box center [627, 364] width 132 height 16
type input "offensive"
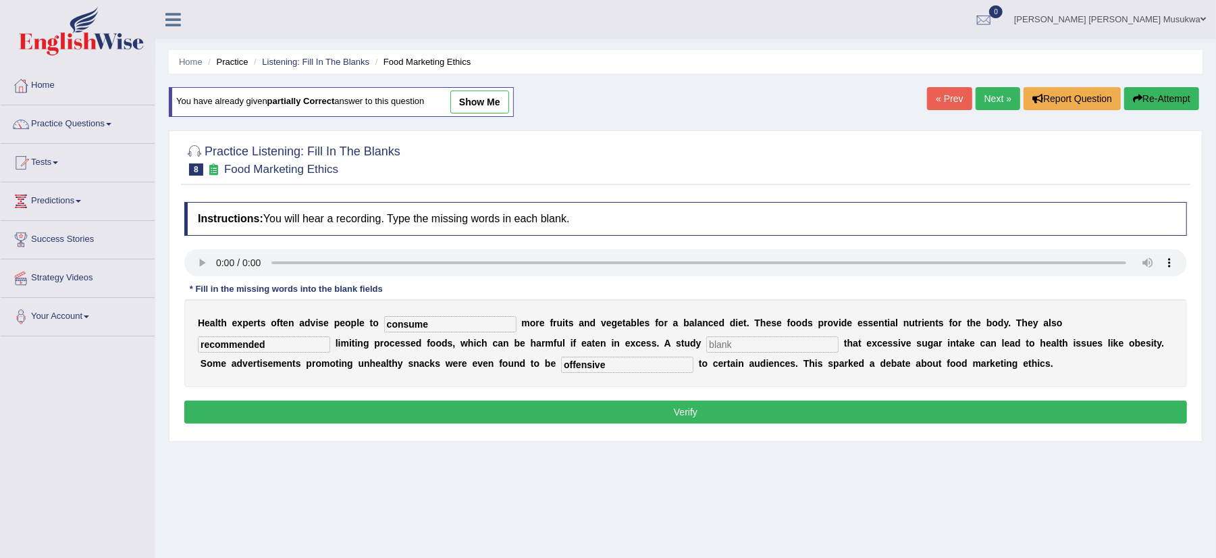
click at [742, 344] on input "text" at bounding box center [772, 344] width 132 height 16
type input "diagnosed"
click at [684, 417] on button "Verify" at bounding box center [685, 411] width 1002 height 23
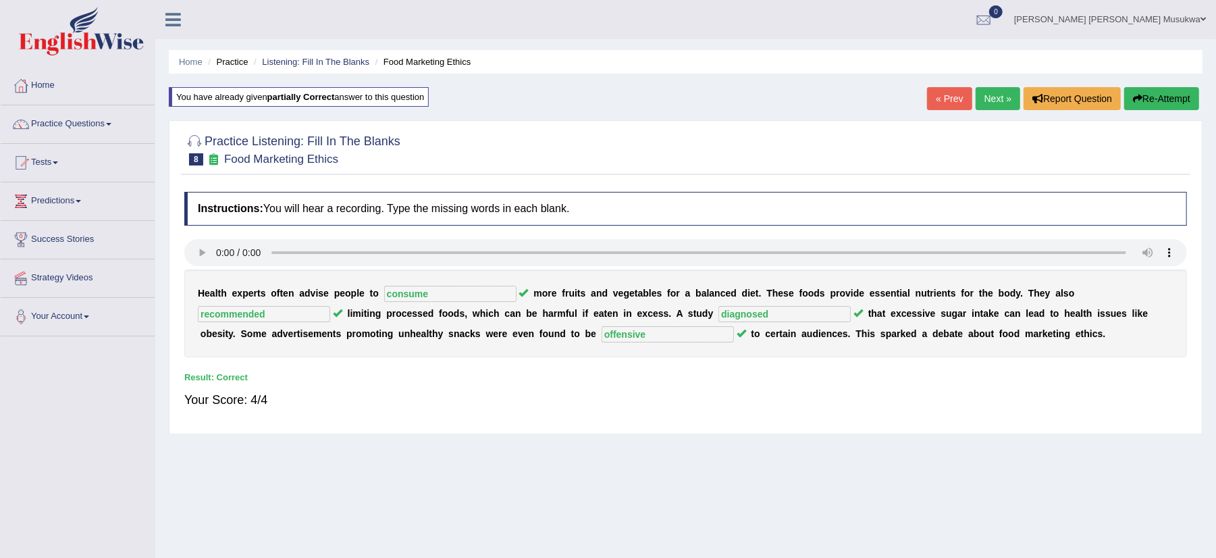
click at [994, 94] on link "Next »" at bounding box center [997, 98] width 45 height 23
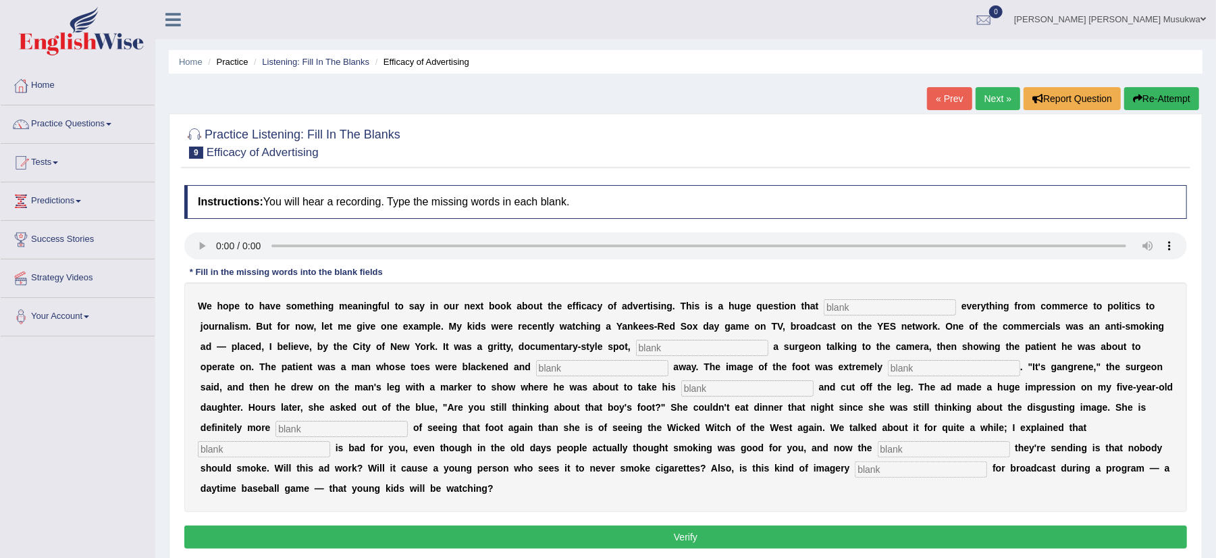
click at [860, 303] on input "text" at bounding box center [889, 307] width 132 height 16
click at [860, 304] on input "text" at bounding box center [889, 307] width 132 height 16
type input "impact"
click at [725, 344] on input "text" at bounding box center [702, 348] width 132 height 16
type input "fu"
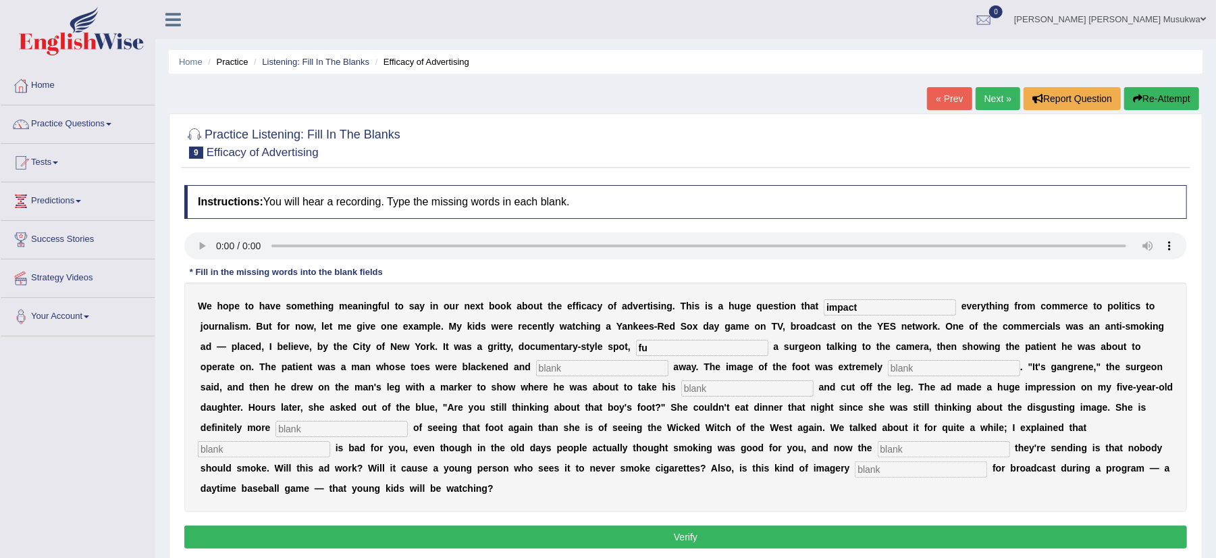
click at [589, 363] on input "text" at bounding box center [602, 368] width 132 height 16
click at [706, 389] on input "text" at bounding box center [747, 388] width 132 height 16
type input "saw"
click at [568, 368] on input "text" at bounding box center [602, 368] width 132 height 16
type input "rooting"
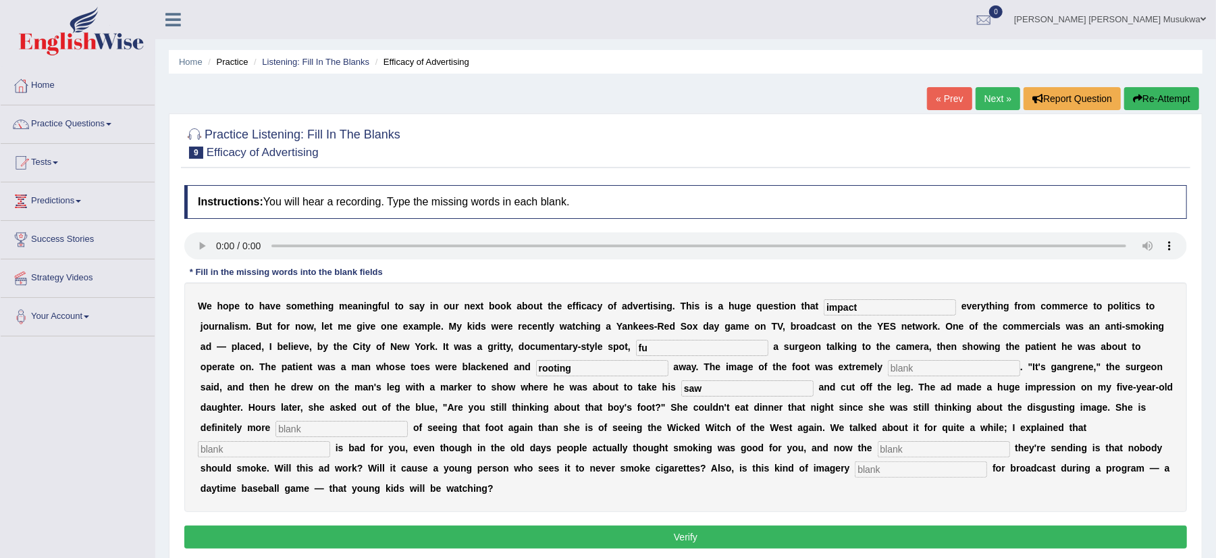
click at [903, 371] on input "text" at bounding box center [954, 368] width 132 height 16
type input "disgusting"
click at [655, 344] on input "fu" at bounding box center [702, 348] width 132 height 16
type input "fingering"
click at [676, 540] on button "Verify" at bounding box center [685, 536] width 1002 height 23
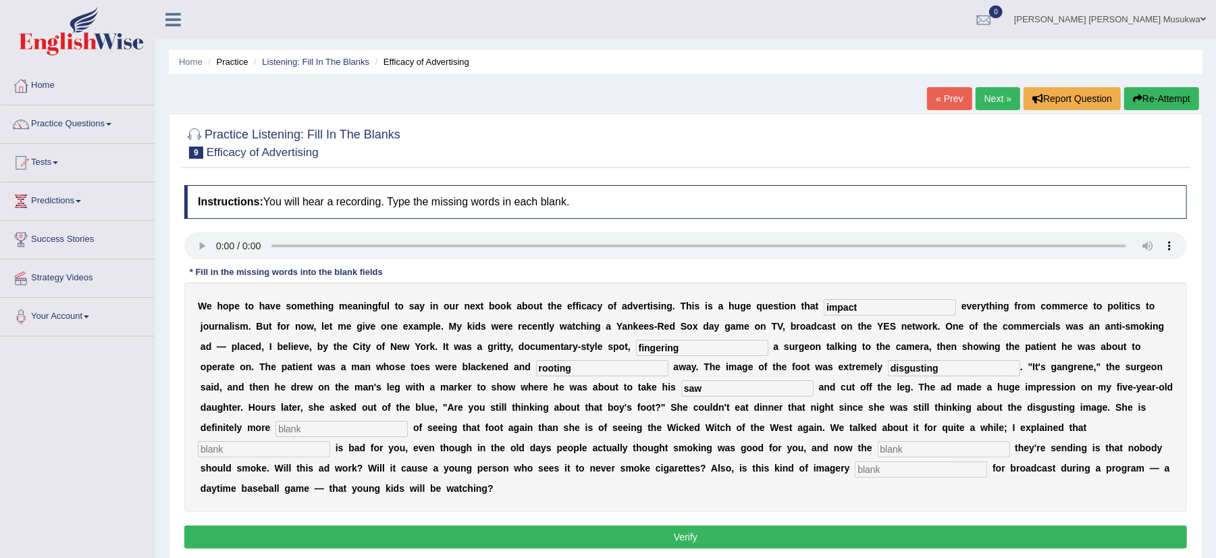
click at [678, 541] on button "Verify" at bounding box center [685, 536] width 1002 height 23
type input "impact"
